Goal: Task Accomplishment & Management: Complete application form

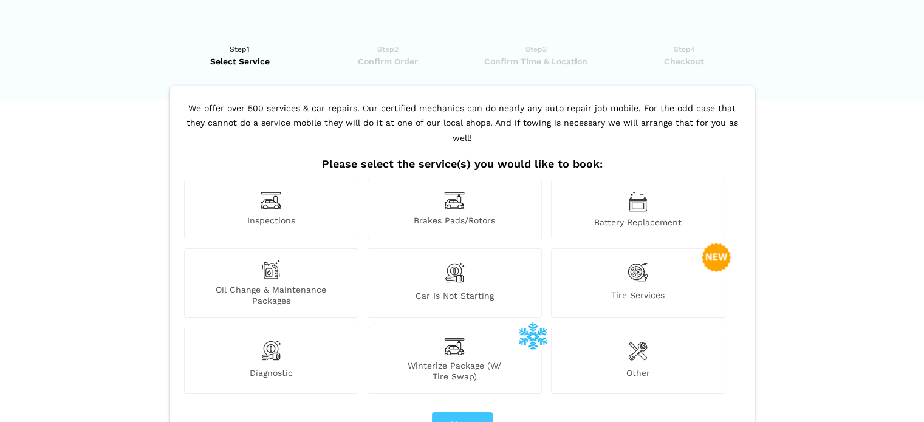
click at [642, 260] on img at bounding box center [638, 272] width 21 height 25
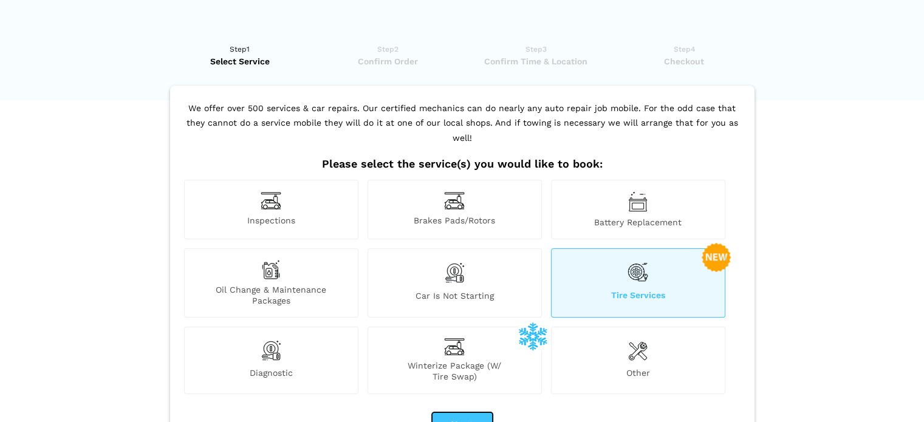
click at [461, 412] on button "Next" at bounding box center [462, 425] width 61 height 26
checkbox input "true"
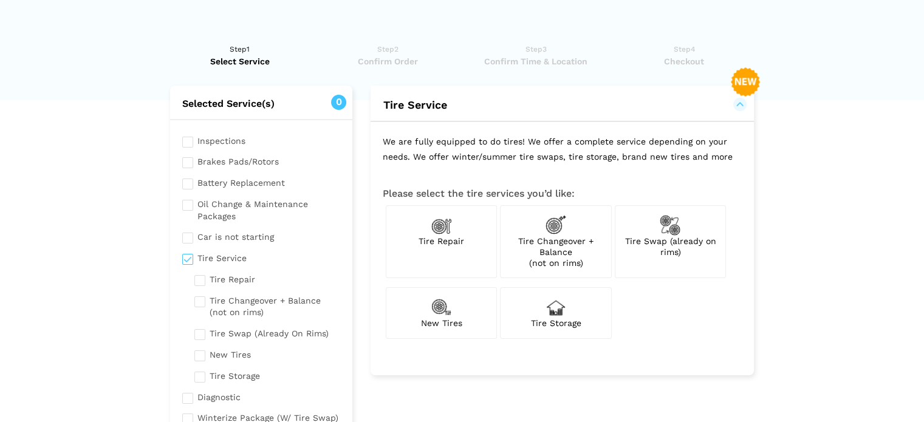
click at [676, 227] on img at bounding box center [670, 225] width 21 height 21
checkbox input "true"
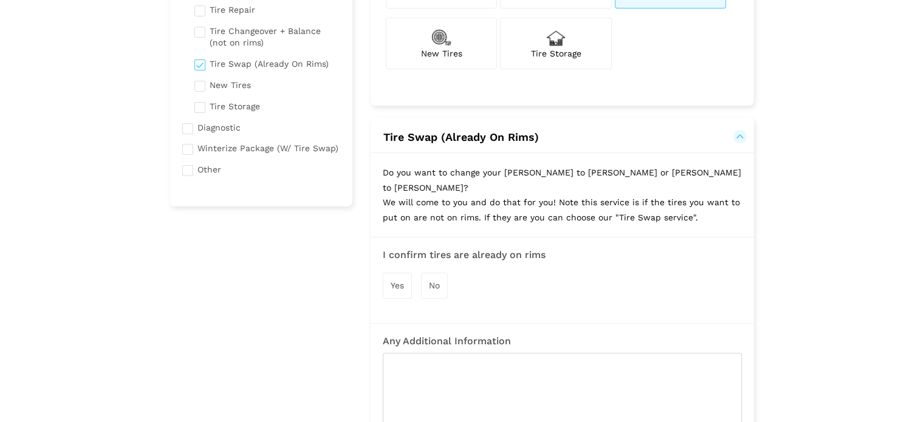
scroll to position [304, 0]
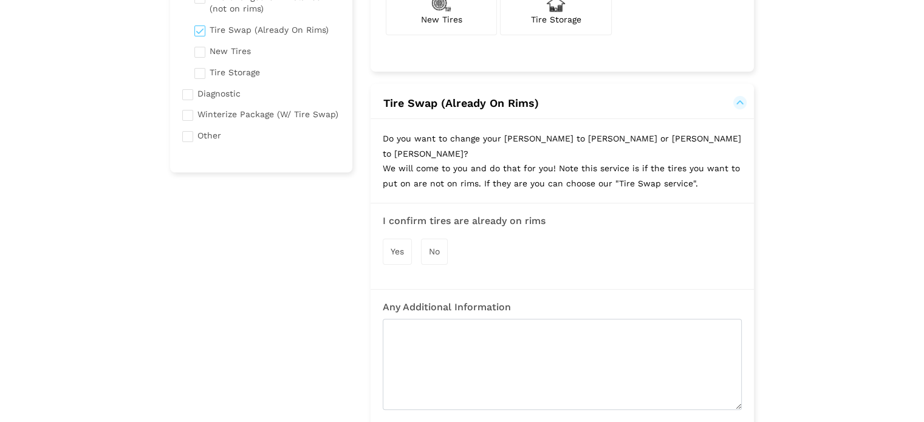
click at [397, 247] on span "Yes" at bounding box center [397, 252] width 13 height 10
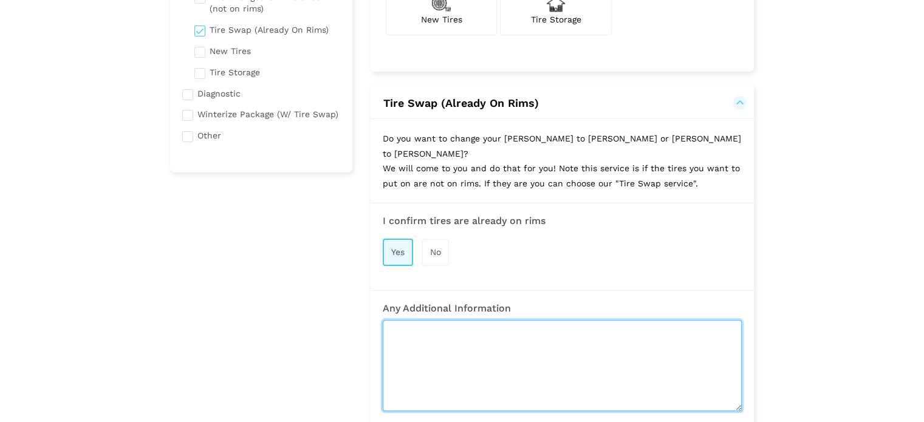
paste textarea "[PERSON_NAME] to [PERSON_NAME]"
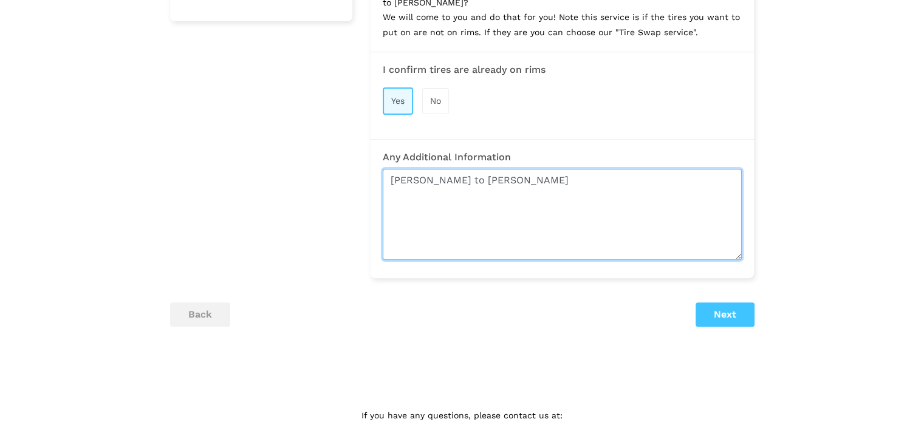
scroll to position [482, 0]
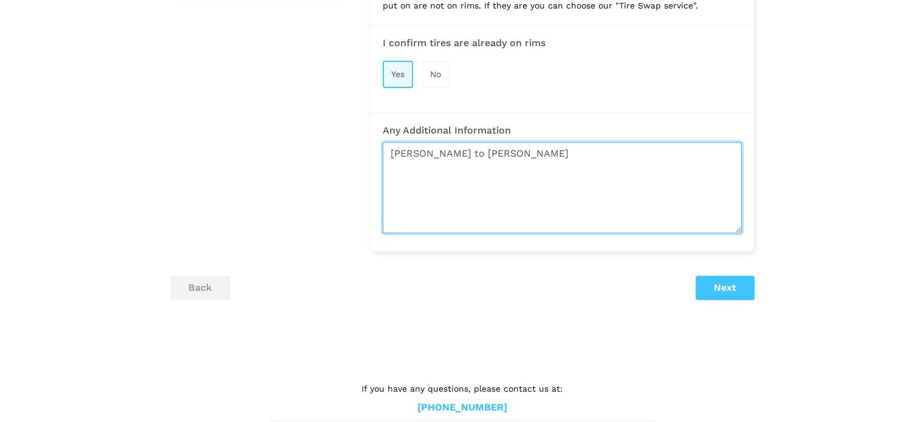
type textarea "[PERSON_NAME] to [PERSON_NAME]"
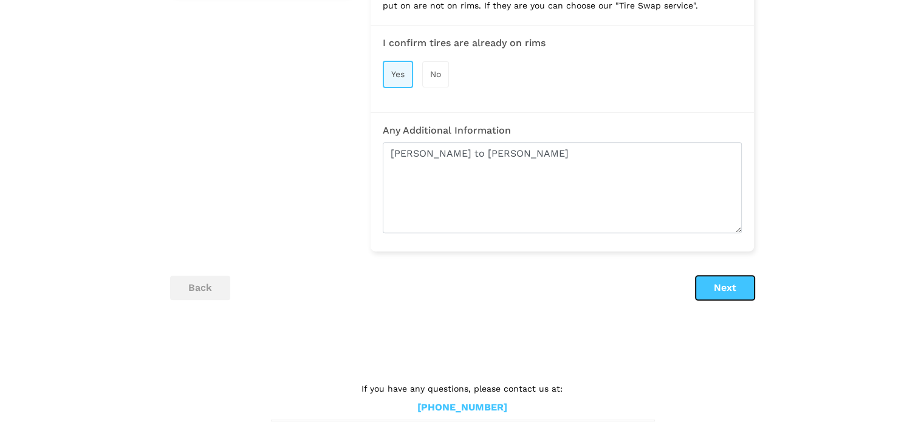
click at [722, 276] on button "Next" at bounding box center [725, 288] width 59 height 24
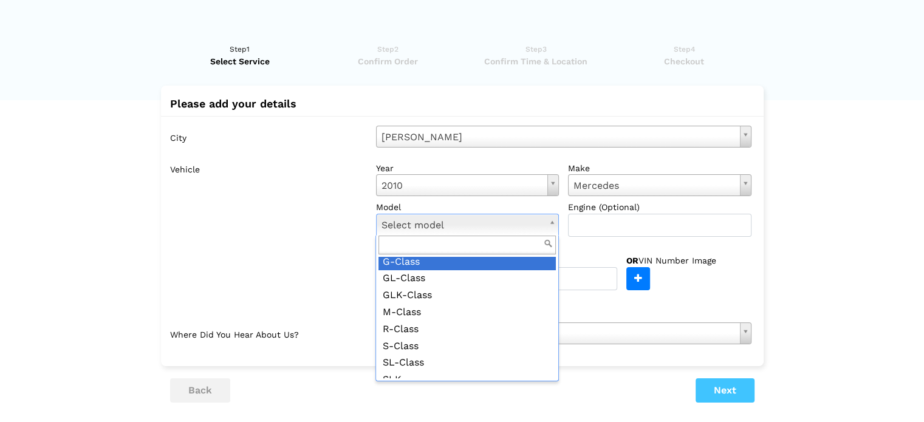
scroll to position [114, 0]
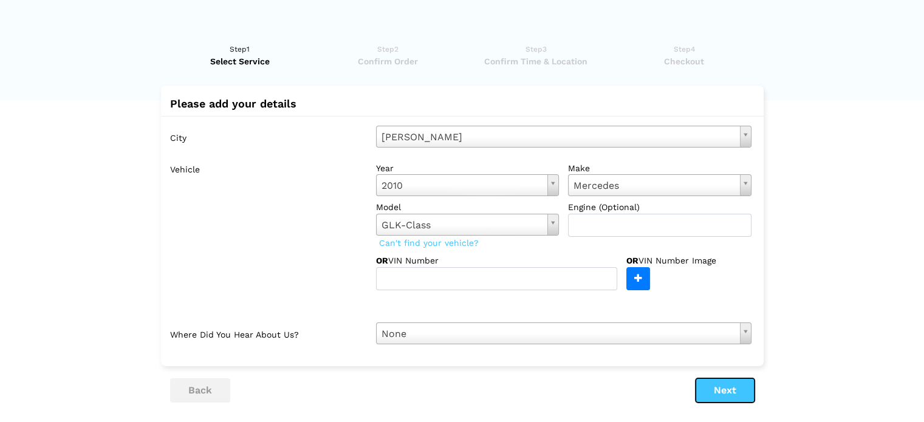
click at [724, 398] on button "Next" at bounding box center [725, 390] width 59 height 24
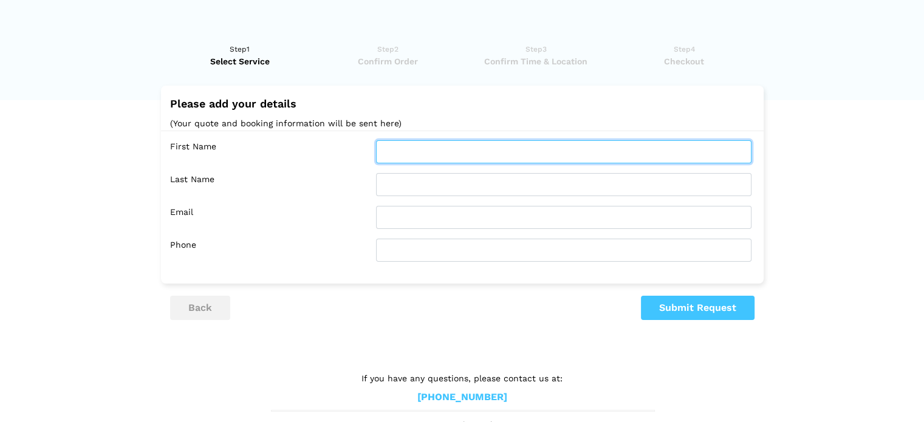
click at [437, 146] on input "text" at bounding box center [563, 151] width 375 height 23
type input "[PERSON_NAME]"
type input "[EMAIL_ADDRESS][DOMAIN_NAME]"
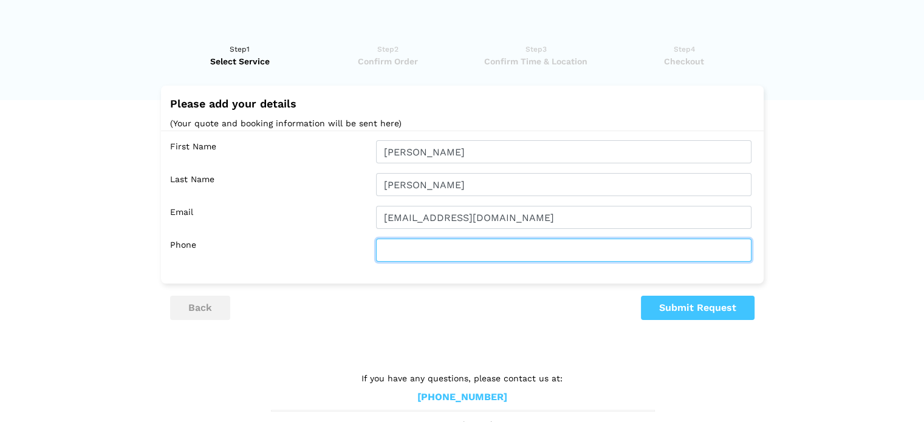
type input "4166697490"
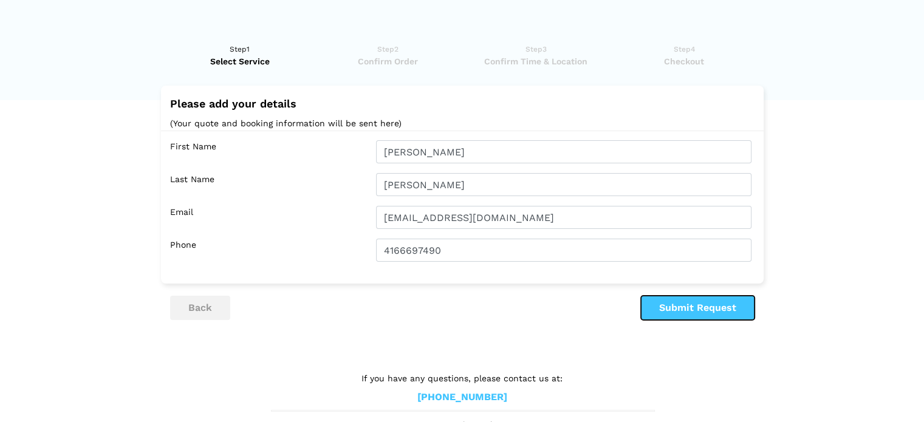
click at [673, 306] on button "Submit Request" at bounding box center [698, 308] width 114 height 24
